Goal: Register for event/course

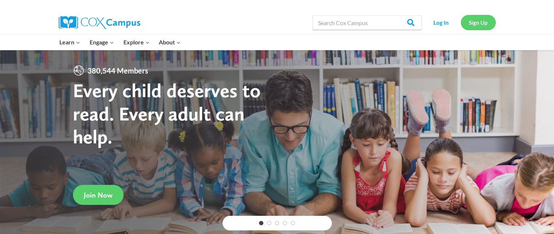
click at [478, 20] on link "Sign Up" at bounding box center [477, 22] width 35 height 15
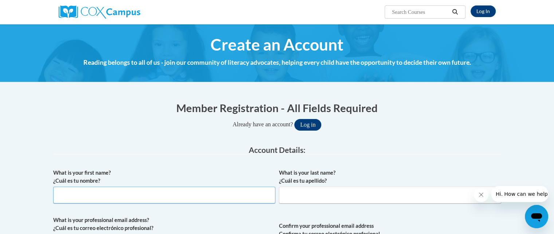
click at [82, 195] on input "What is your first name? ¿Cuál es tu nombre?" at bounding box center [164, 195] width 222 height 17
type input "Searrah"
type input "Carnes"
click at [294, 119] on button "Log in" at bounding box center [307, 125] width 27 height 12
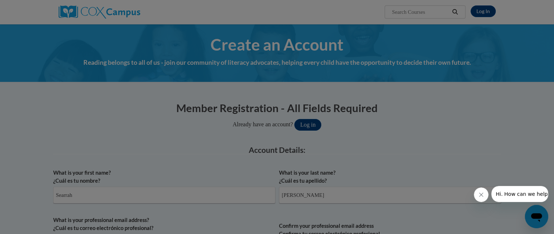
scroll to position [16, 0]
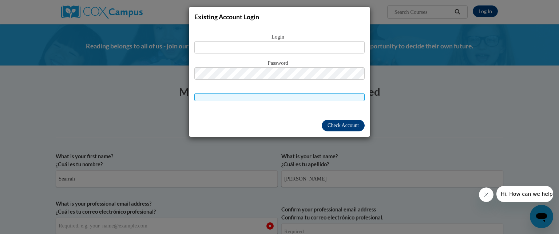
click at [398, 134] on div "Existing Account Login Login Password" at bounding box center [279, 117] width 559 height 234
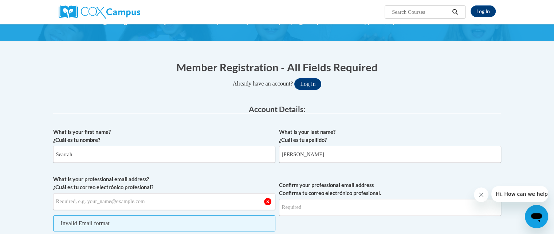
scroll to position [89, 0]
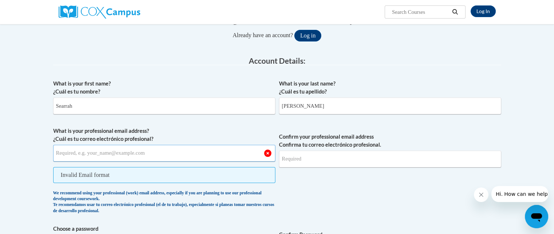
click at [92, 155] on input "What is your professional email address? ¿Cuál es tu correo electrónico profesi…" at bounding box center [164, 153] width 222 height 17
type input "searrahmcarnes@gmail.com"
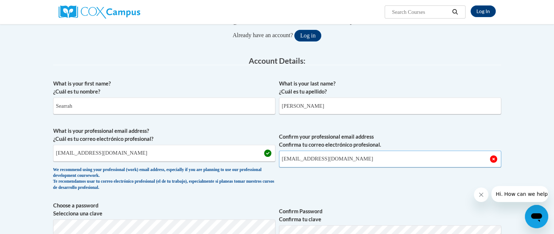
type input "searrahmcarnes@gmail.com"
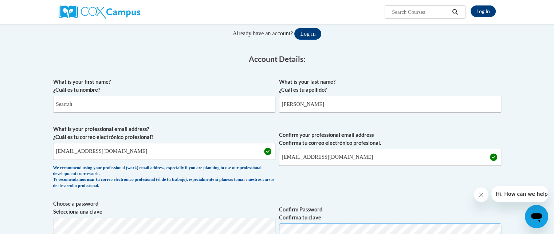
scroll to position [97, 0]
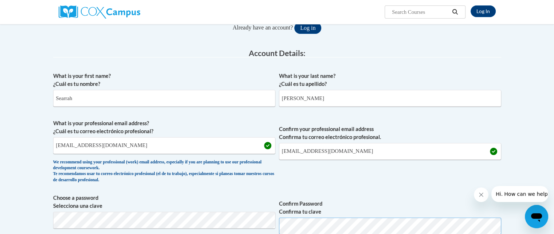
click at [294, 22] on button "Log in" at bounding box center [307, 28] width 27 height 12
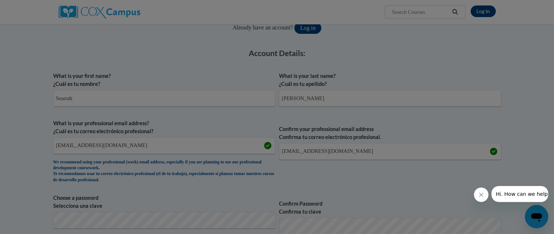
scroll to position [190, 0]
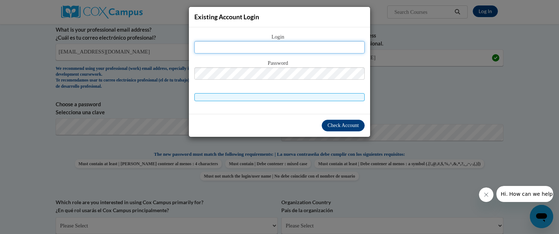
click at [218, 47] on input "text" at bounding box center [279, 47] width 170 height 12
type input "searrahmcarnes@gmail.com"
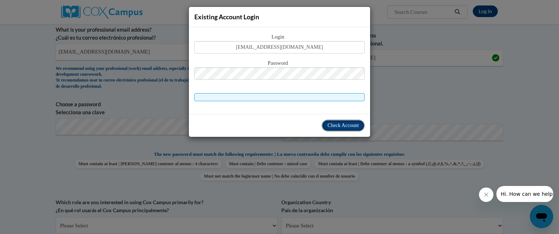
click at [328, 123] on span "Check Account" at bounding box center [343, 125] width 31 height 5
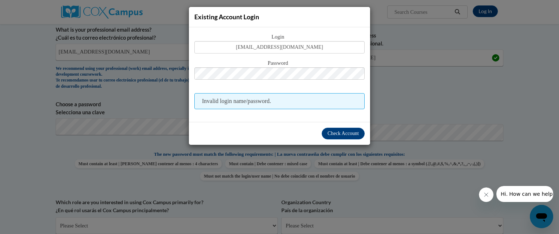
click at [411, 110] on div "Existing Account Login Login searrahmcarnes@gmail.com Password Invalid login na…" at bounding box center [279, 117] width 559 height 234
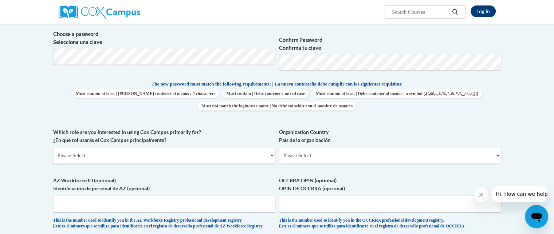
scroll to position [263, 0]
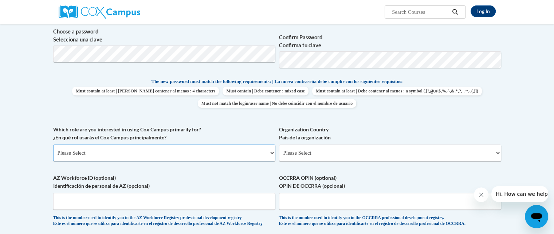
click at [108, 155] on select "Please Select College/University | Colegio/Universidad Community/Nonprofit Part…" at bounding box center [164, 153] width 222 height 17
select select "fbf2d438-af2f-41f8-98f1-81c410e29de3"
click at [53, 145] on select "Please Select College/University | Colegio/Universidad Community/Nonprofit Part…" at bounding box center [164, 153] width 222 height 17
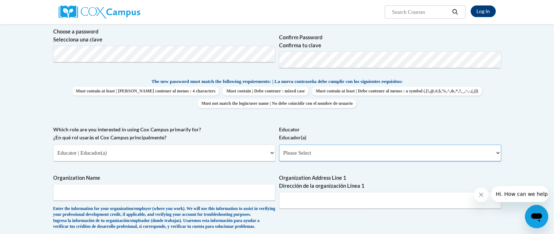
click at [321, 155] on select "Please Select Early Learning/Daycare Teacher/Family Home Care Provider | Maestr…" at bounding box center [390, 153] width 222 height 17
select select "5e2af403-4f2c-4e49-a02f-103e55d7b75b"
click at [279, 145] on select "Please Select Early Learning/Daycare Teacher/Family Home Care Provider | Maestr…" at bounding box center [390, 153] width 222 height 17
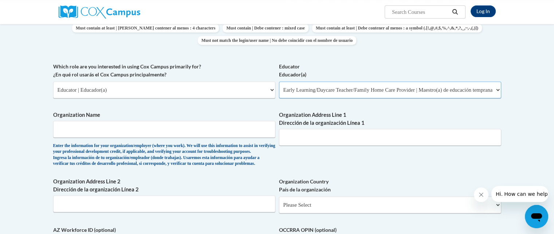
scroll to position [336, 0]
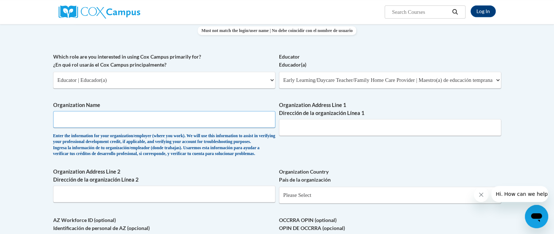
click at [158, 123] on input "Organization Name" at bounding box center [164, 119] width 222 height 17
type input "Harmony Academy"
click at [305, 126] on input "Organization Address Line 1 Dirección de la organización Línea 1" at bounding box center [390, 127] width 222 height 17
type input "583 Harmony School Rd Jasper Ga 30143"
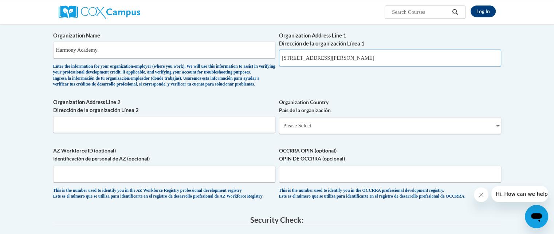
scroll to position [409, 0]
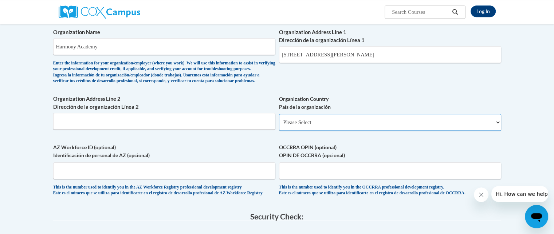
click at [305, 131] on select "Please Select United States | Estados Unidos Outside of the United States | Fue…" at bounding box center [390, 122] width 222 height 17
select select "ad49bcad-a171-4b2e-b99c-48b446064914"
click at [279, 126] on select "Please Select United States | Estados Unidos Outside of the United States | Fue…" at bounding box center [390, 122] width 222 height 17
select select
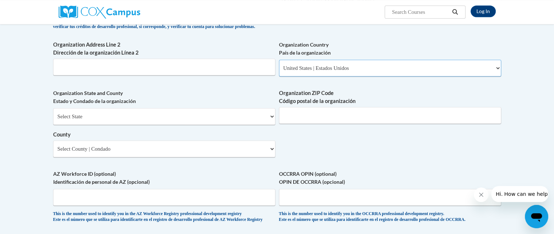
scroll to position [482, 0]
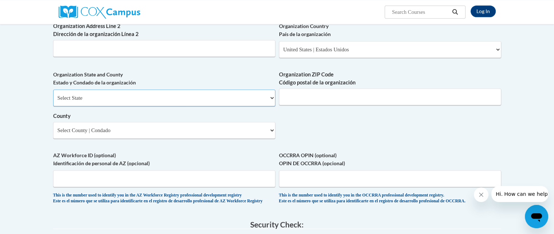
click at [77, 106] on select "Select State Alabama Alaska Arizona Arkansas California Colorado Connecticut De…" at bounding box center [164, 98] width 222 height 17
select select "Georgia"
click at [53, 101] on select "Select State Alabama Alaska Arizona Arkansas California Colorado Connecticut De…" at bounding box center [164, 98] width 222 height 17
click at [315, 105] on input "Organization ZIP Code Código postal de la organización" at bounding box center [390, 96] width 222 height 17
type input "30143"
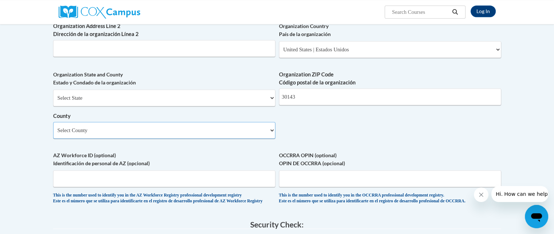
click at [128, 138] on select "Select County Appling Atkinson Bacon Baker Baldwin Banks Barrow Bartow Ben Hill…" at bounding box center [164, 130] width 222 height 17
select select "Pickens"
click at [53, 134] on select "Select County Appling Atkinson Bacon Baker Baldwin Banks Barrow Bartow Ben Hill…" at bounding box center [164, 130] width 222 height 17
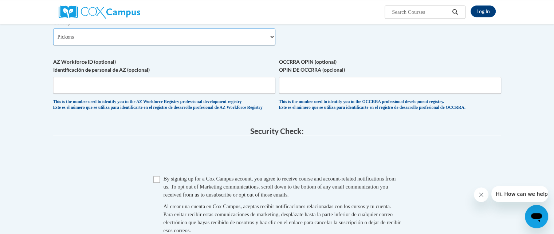
scroll to position [591, 0]
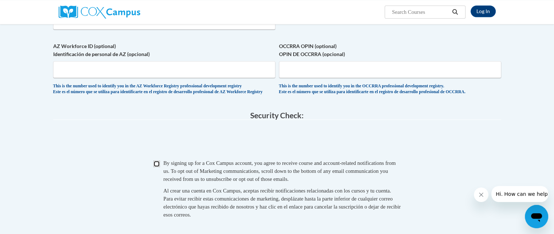
click at [156, 167] on input "Checkbox" at bounding box center [156, 164] width 7 height 7
checkbox input "true"
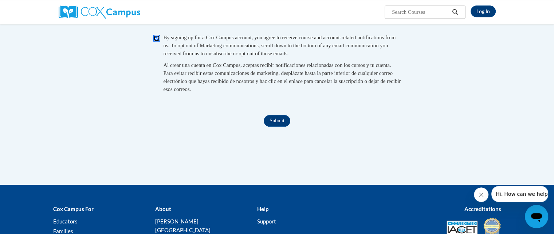
scroll to position [736, 0]
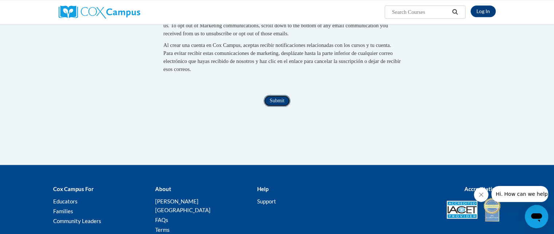
click at [280, 107] on input "Submit" at bounding box center [277, 101] width 26 height 12
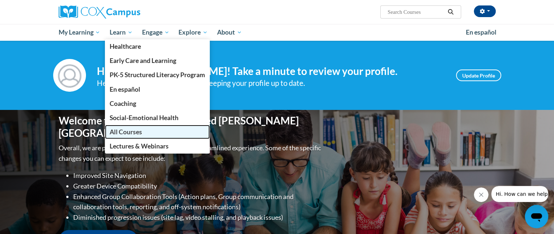
click at [128, 133] on span "All Courses" at bounding box center [126, 132] width 32 height 8
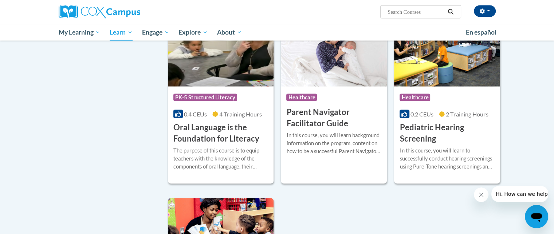
scroll to position [1674, 0]
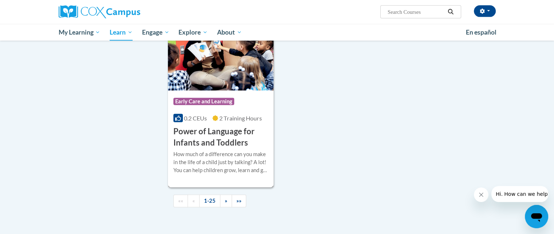
click at [217, 141] on h3 "Power of Language for Infants and Toddlers" at bounding box center [220, 137] width 95 height 23
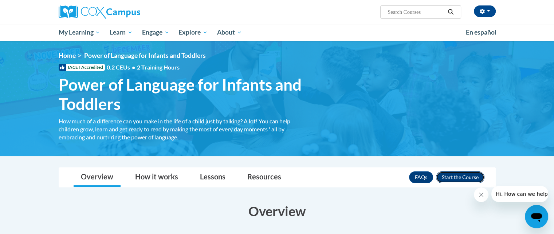
click at [459, 179] on button "Enroll" at bounding box center [460, 177] width 48 height 12
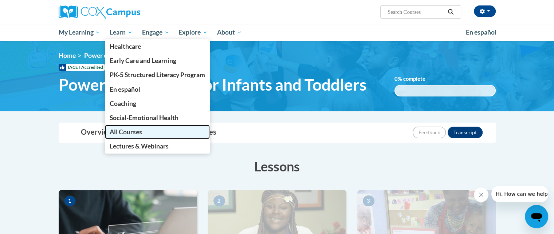
click at [123, 132] on span "All Courses" at bounding box center [126, 132] width 32 height 8
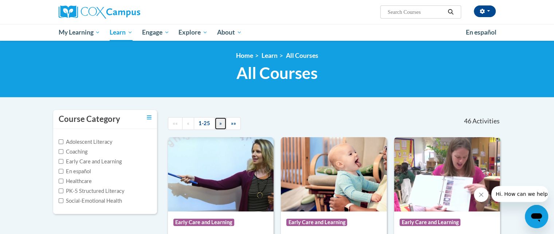
click at [219, 126] on span "»" at bounding box center [220, 123] width 3 height 6
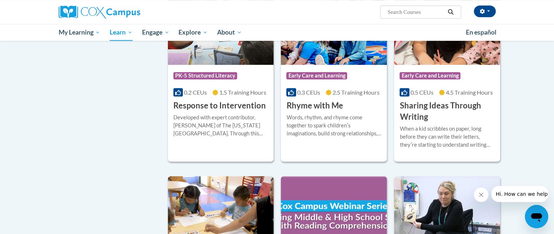
scroll to position [510, 0]
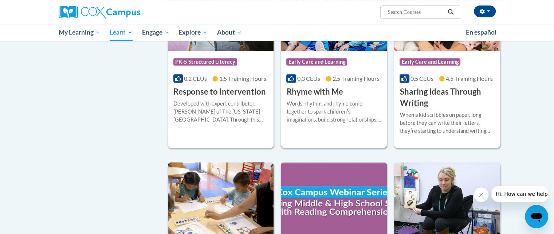
click at [361, 92] on div "Course Category: Early Care and Learning 0.3 CEUs 2.5 Training Hours COURSE Rhy…" at bounding box center [334, 74] width 106 height 47
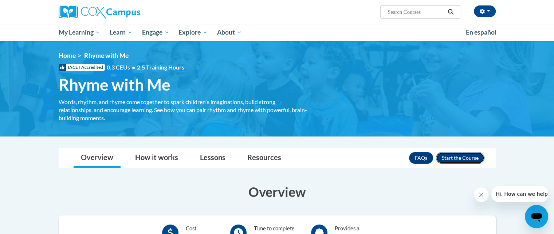
click at [467, 157] on button "Enroll" at bounding box center [460, 158] width 48 height 12
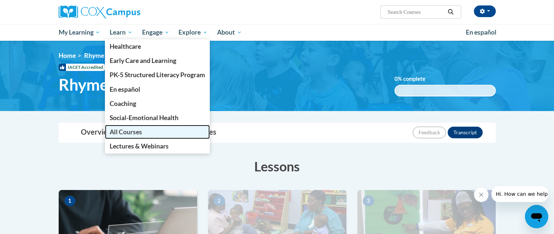
click at [128, 131] on span "All Courses" at bounding box center [126, 132] width 32 height 8
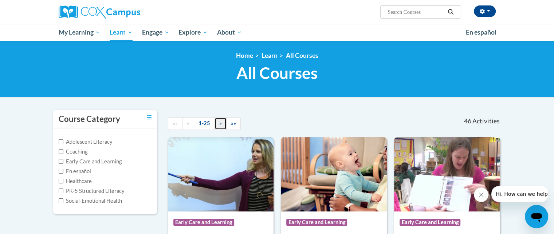
click at [219, 125] on span "»" at bounding box center [220, 123] width 3 height 6
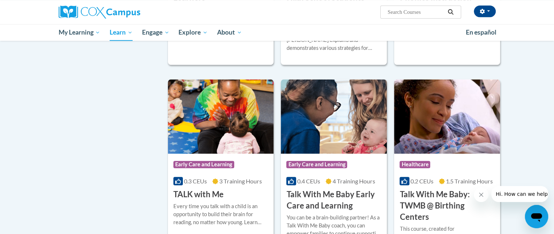
scroll to position [874, 0]
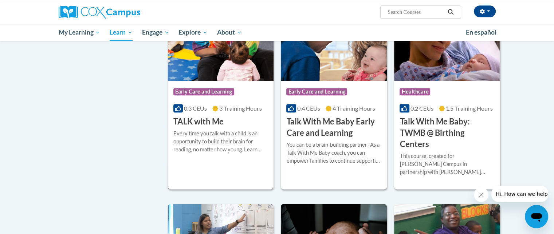
click at [238, 108] on div "Course Category: Early Care and Learning 0.3 CEUs 3 Training Hours COURSE TALK …" at bounding box center [221, 104] width 106 height 47
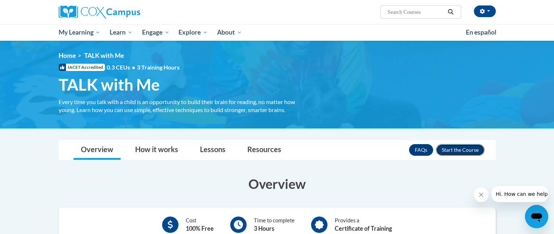
click at [454, 147] on button "Enroll" at bounding box center [460, 150] width 48 height 12
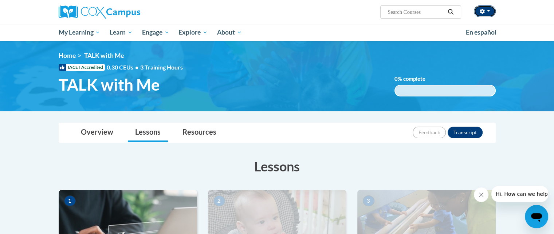
click at [489, 11] on span "button" at bounding box center [488, 10] width 3 height 1
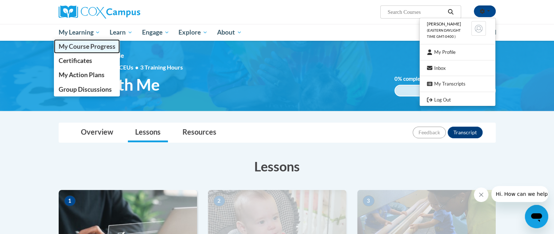
click at [77, 48] on span "My Course Progress" at bounding box center [86, 47] width 57 height 8
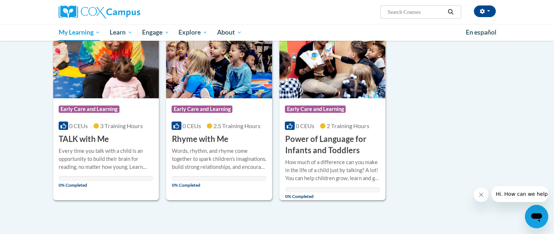
scroll to position [109, 0]
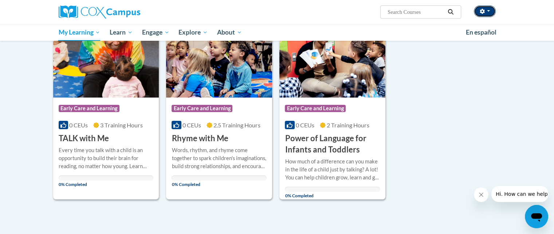
click at [488, 10] on span "button" at bounding box center [488, 10] width 3 height 1
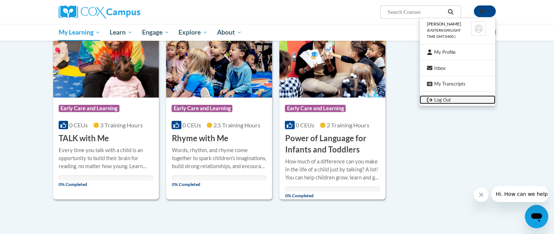
click at [440, 101] on link "Log Out" at bounding box center [457, 99] width 76 height 9
